Goal: Check status: Check status

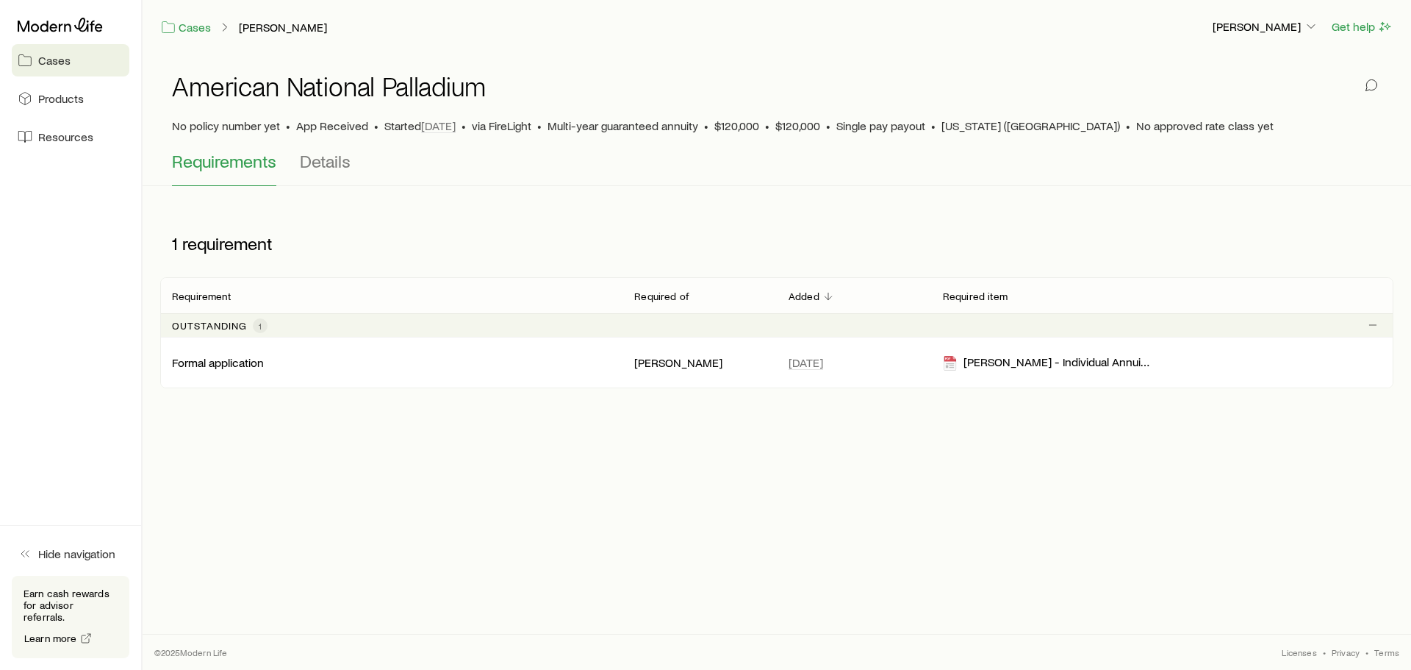
click at [229, 321] on p "Outstanding" at bounding box center [209, 326] width 75 height 12
click at [253, 320] on span "1" at bounding box center [260, 325] width 15 height 15
click at [1025, 362] on div "[PERSON_NAME] - Individual Annuity App" at bounding box center [1047, 362] width 208 height 17
click at [256, 322] on span "1" at bounding box center [260, 325] width 15 height 15
click at [199, 318] on div "Outstanding 1" at bounding box center [220, 325] width 96 height 15
